Goal: Task Accomplishment & Management: Manage account settings

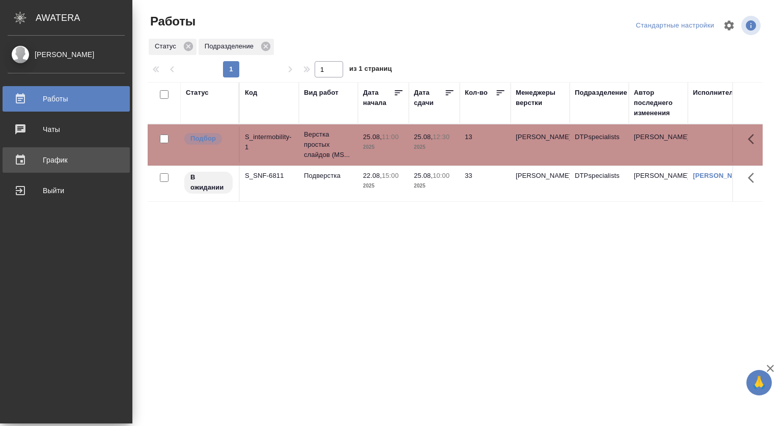
click at [58, 158] on div "График" at bounding box center [66, 159] width 117 height 15
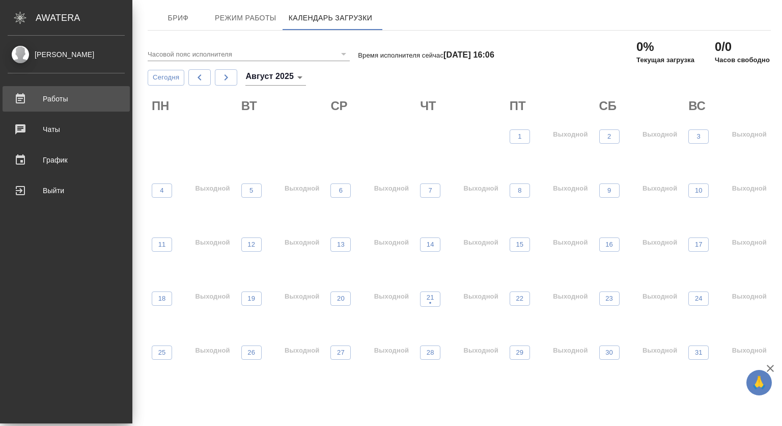
click at [63, 98] on div "Работы" at bounding box center [66, 98] width 117 height 15
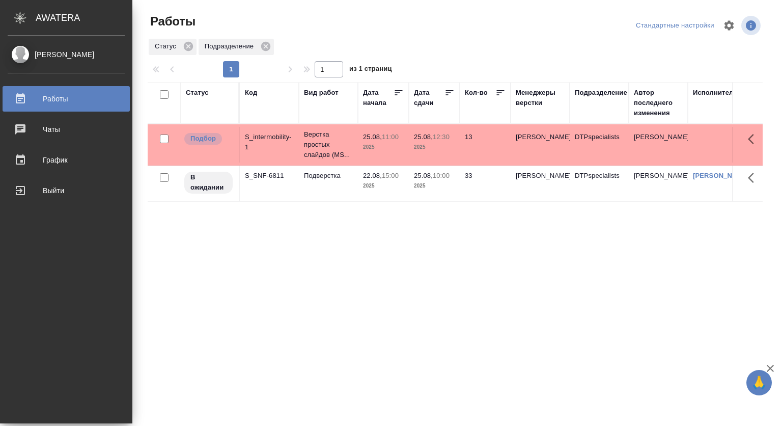
click at [52, 51] on div "[PERSON_NAME]" at bounding box center [66, 54] width 117 height 11
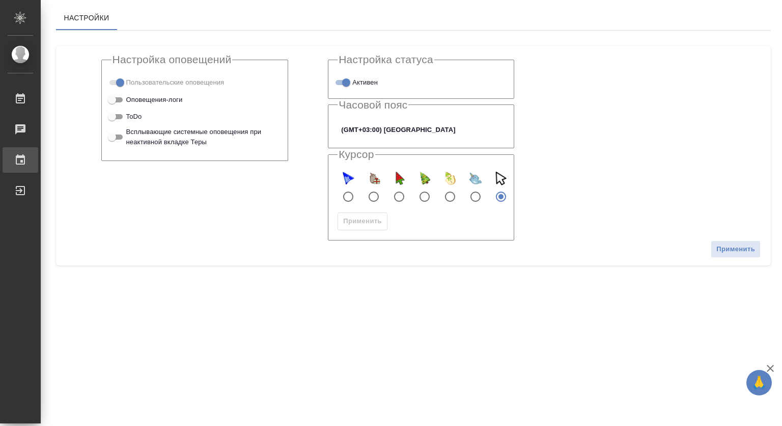
click at [38, 151] on link "График" at bounding box center [21, 159] width 36 height 25
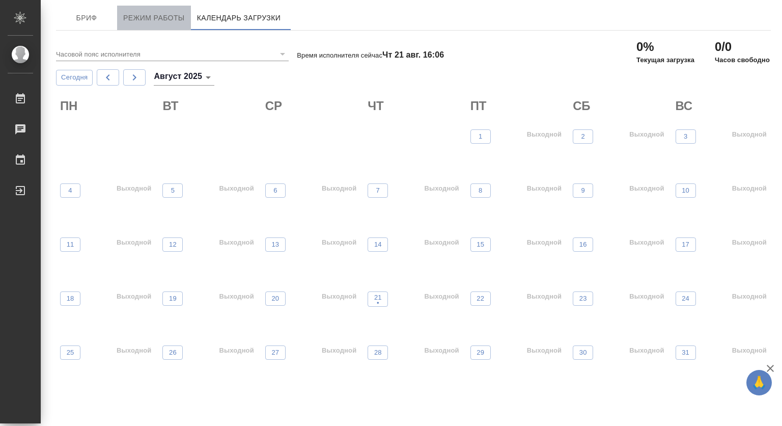
click at [147, 15] on span "Режим работы" at bounding box center [154, 18] width 62 height 13
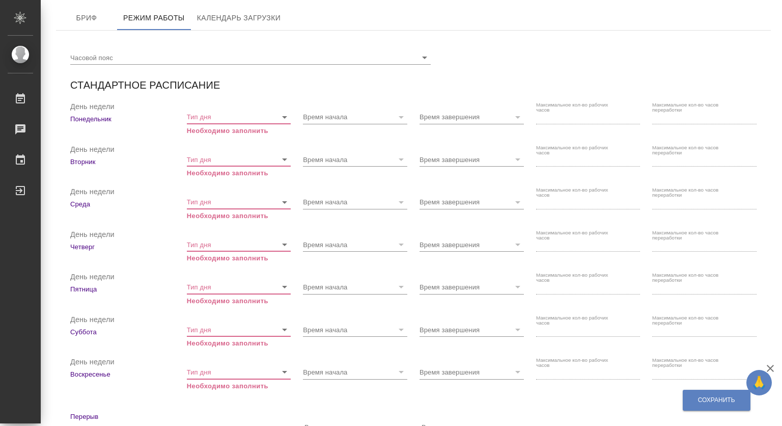
checkbox input "true"
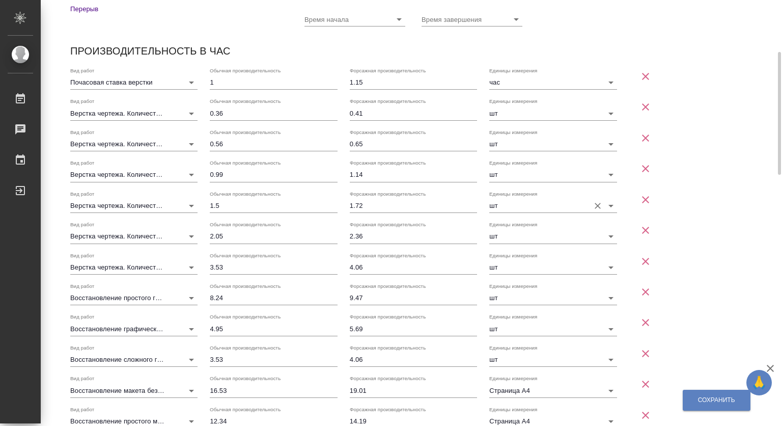
scroll to position [357, 0]
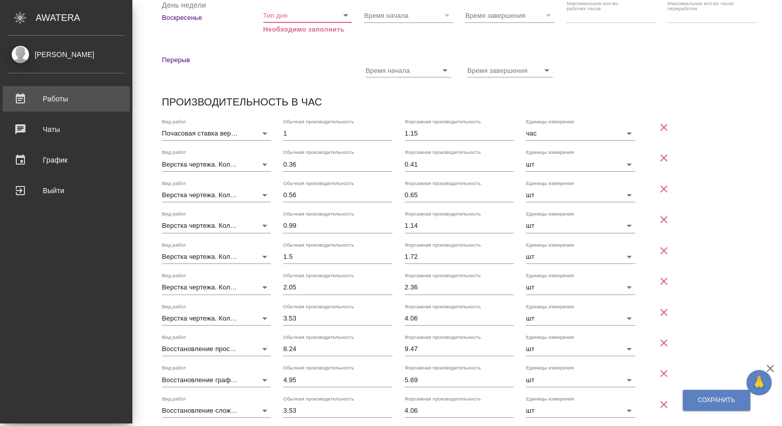
click at [53, 99] on div "Работы" at bounding box center [66, 98] width 117 height 15
